Goal: Information Seeking & Learning: Learn about a topic

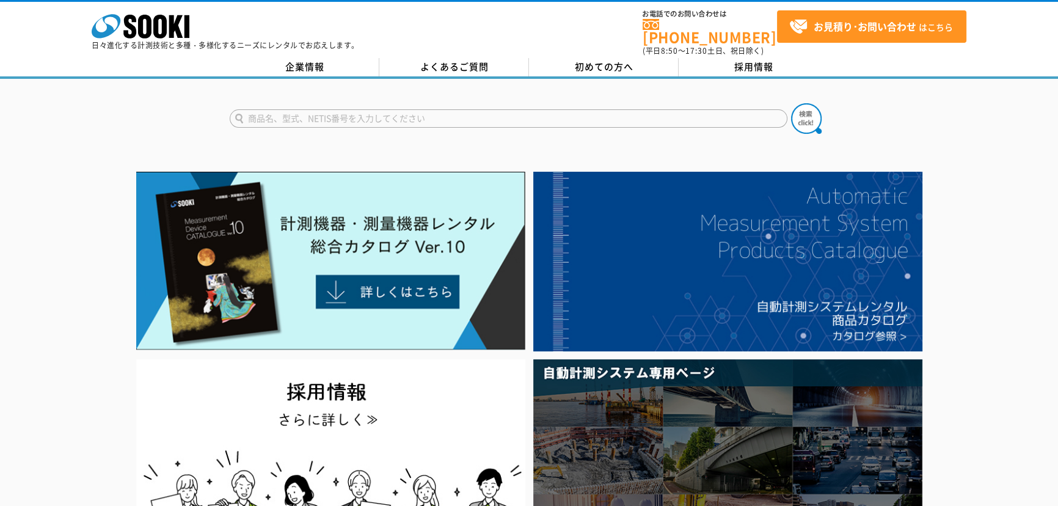
type input "商品名、型式、NETIS番号を入力してください"
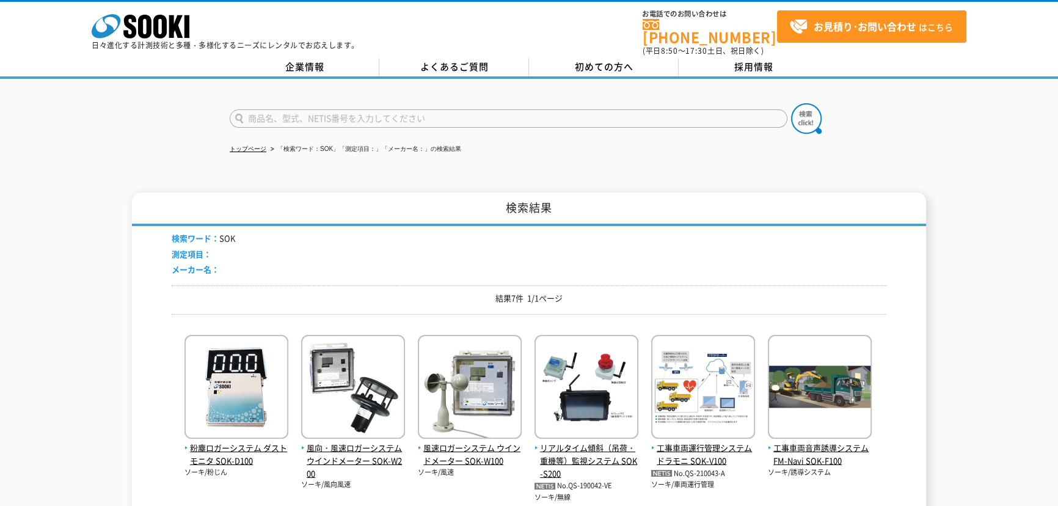
click at [282, 111] on input "text" at bounding box center [509, 118] width 558 height 18
type input "ち"
type input "wr100"
click at [791, 103] on button at bounding box center [806, 118] width 31 height 31
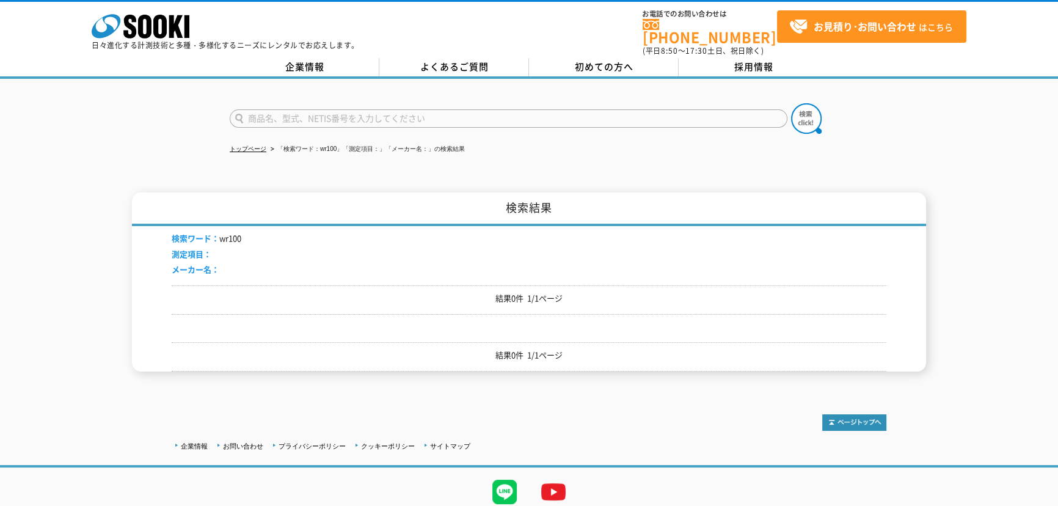
click at [266, 115] on input "text" at bounding box center [509, 118] width 558 height 18
type input "w"
type input "WR100"
click at [791, 103] on button at bounding box center [806, 118] width 31 height 31
click at [807, 108] on img at bounding box center [806, 118] width 31 height 31
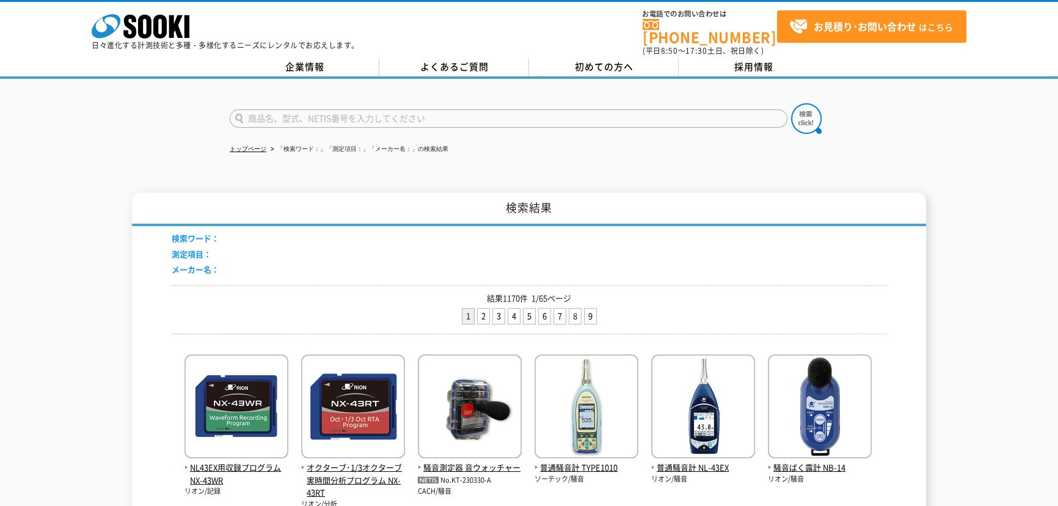
click at [378, 109] on input "text" at bounding box center [509, 118] width 558 height 18
type input "チルフォ"
click at [804, 108] on img at bounding box center [806, 118] width 31 height 31
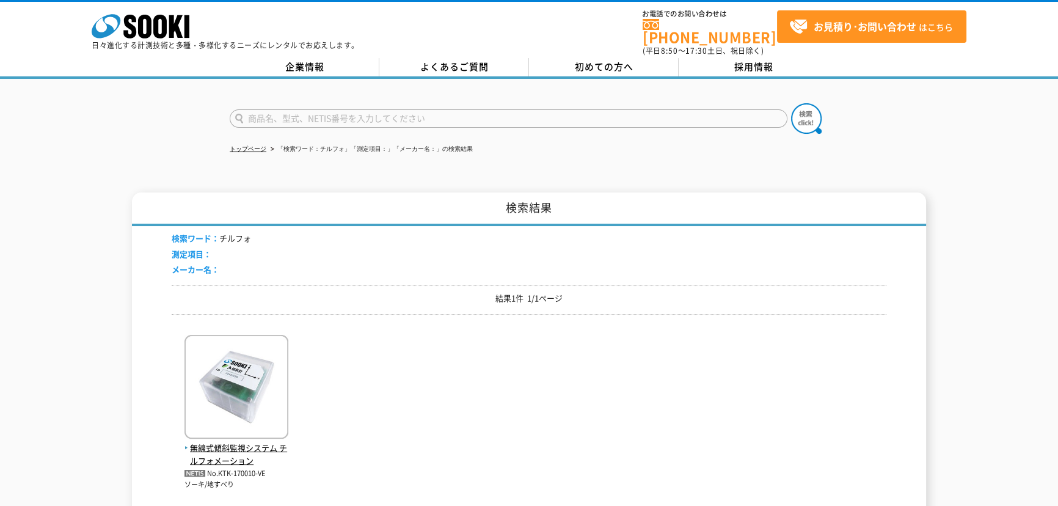
scroll to position [111, 0]
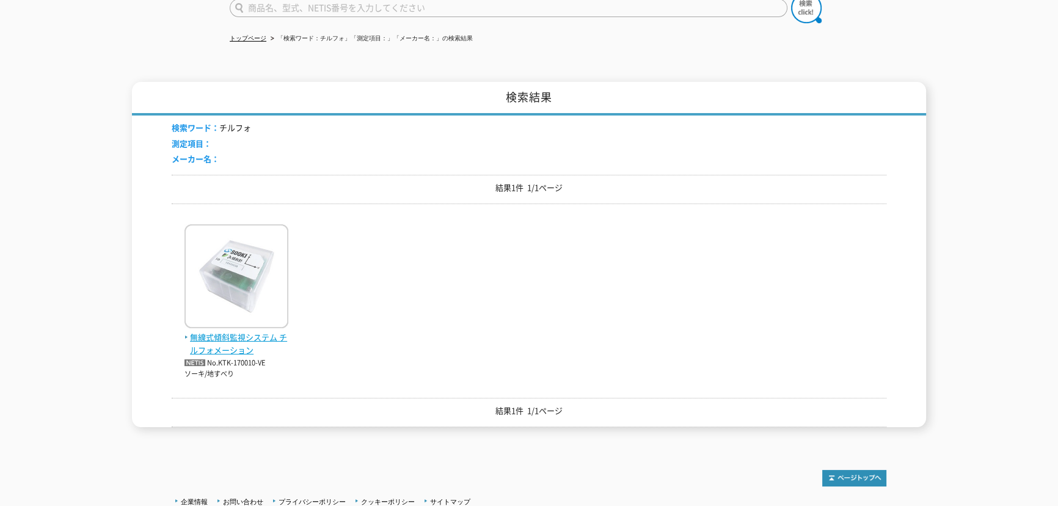
click at [244, 268] on img at bounding box center [236, 277] width 104 height 107
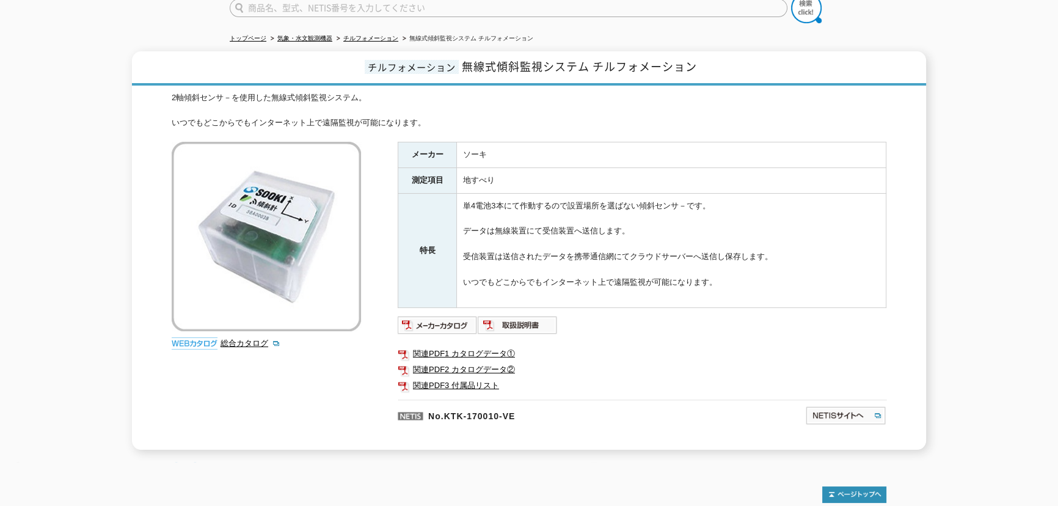
scroll to position [55, 0]
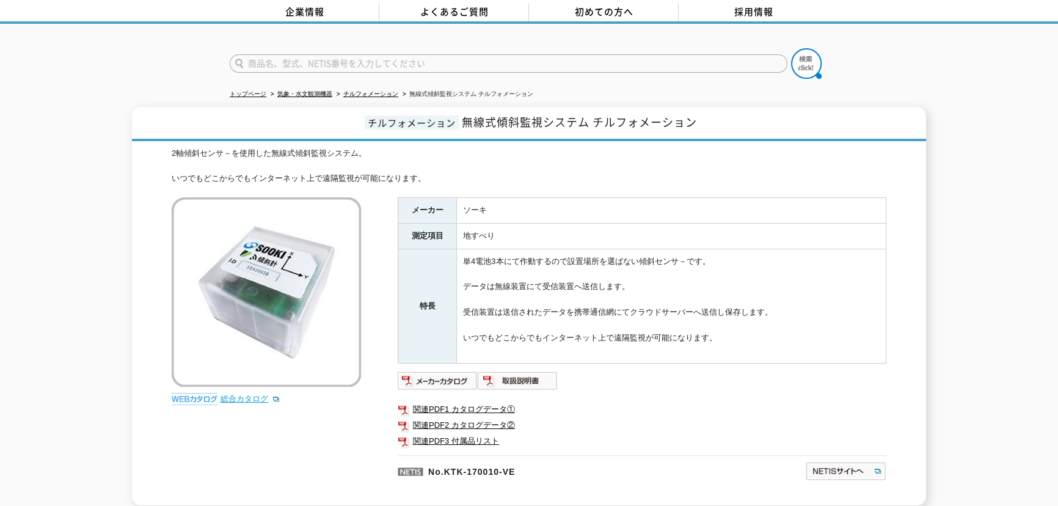
click at [239, 394] on link "総合カタログ" at bounding box center [250, 398] width 60 height 9
